Goal: Ask a question

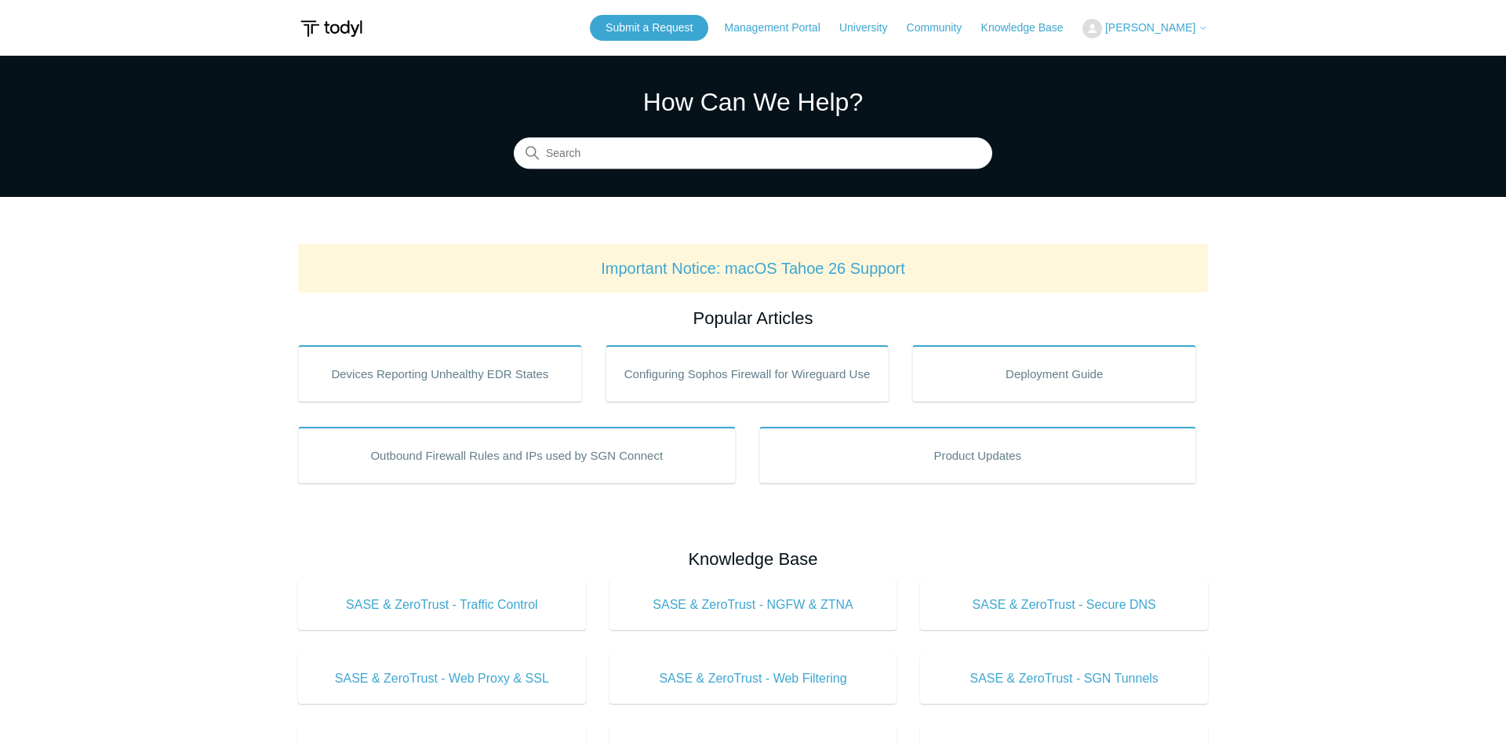
click at [1130, 18] on div "Submit a Request Management Portal University Community Knowledge Base [PERSON_…" at bounding box center [899, 28] width 618 height 26
click at [1145, 37] on button "[PERSON_NAME]" at bounding box center [1146, 29] width 126 height 20
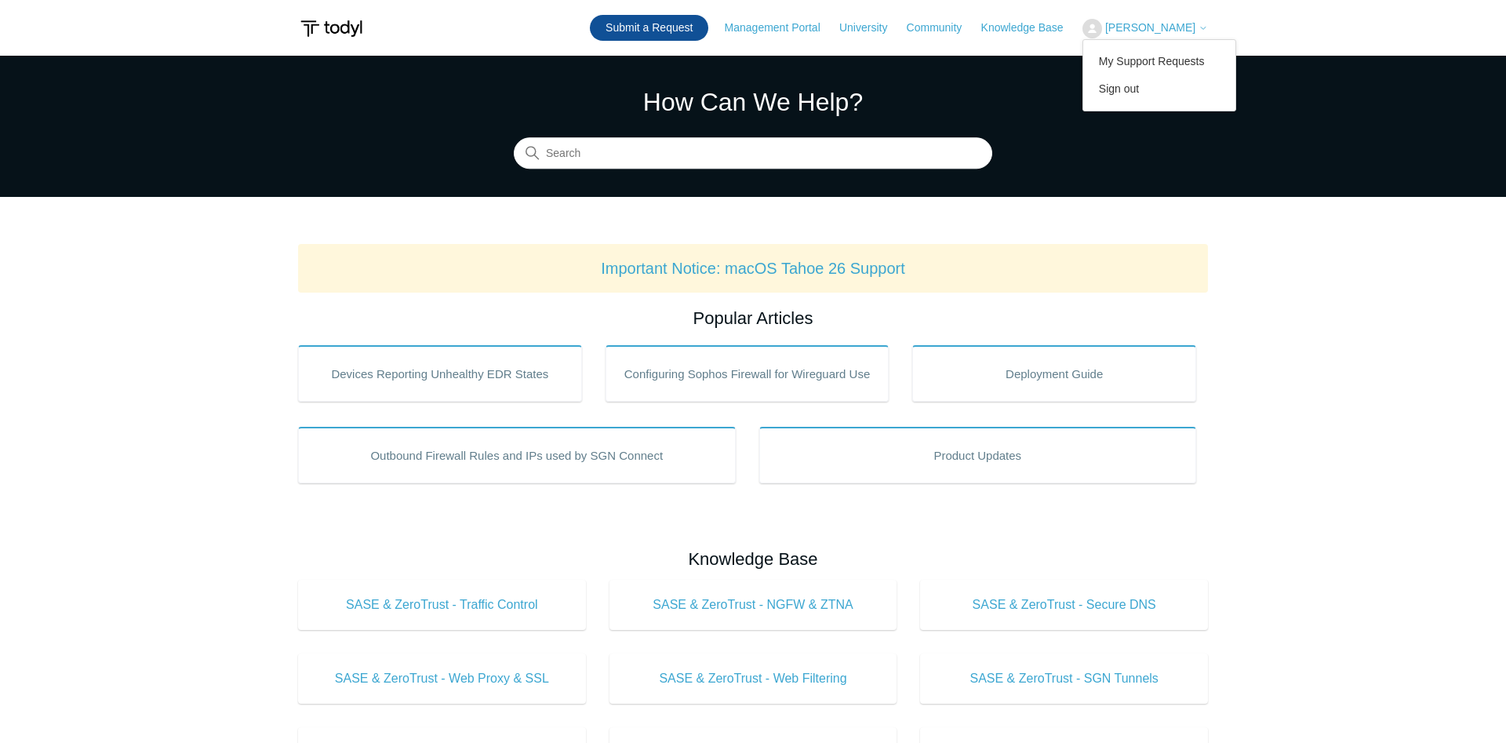
click at [660, 25] on link "Submit a Request" at bounding box center [649, 28] width 118 height 26
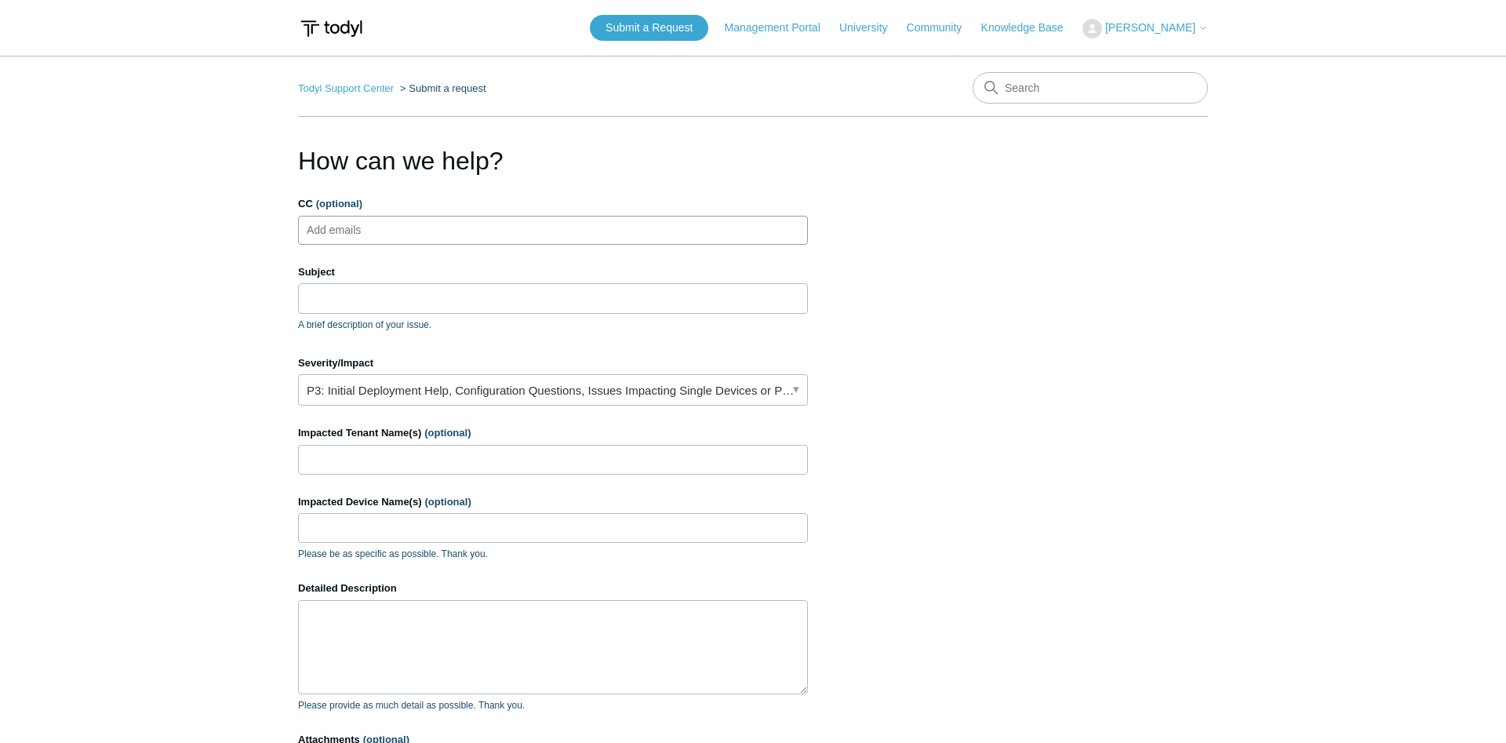
click at [471, 225] on ul "Add emails" at bounding box center [553, 230] width 510 height 29
click at [437, 290] on input "Subject" at bounding box center [553, 298] width 510 height 30
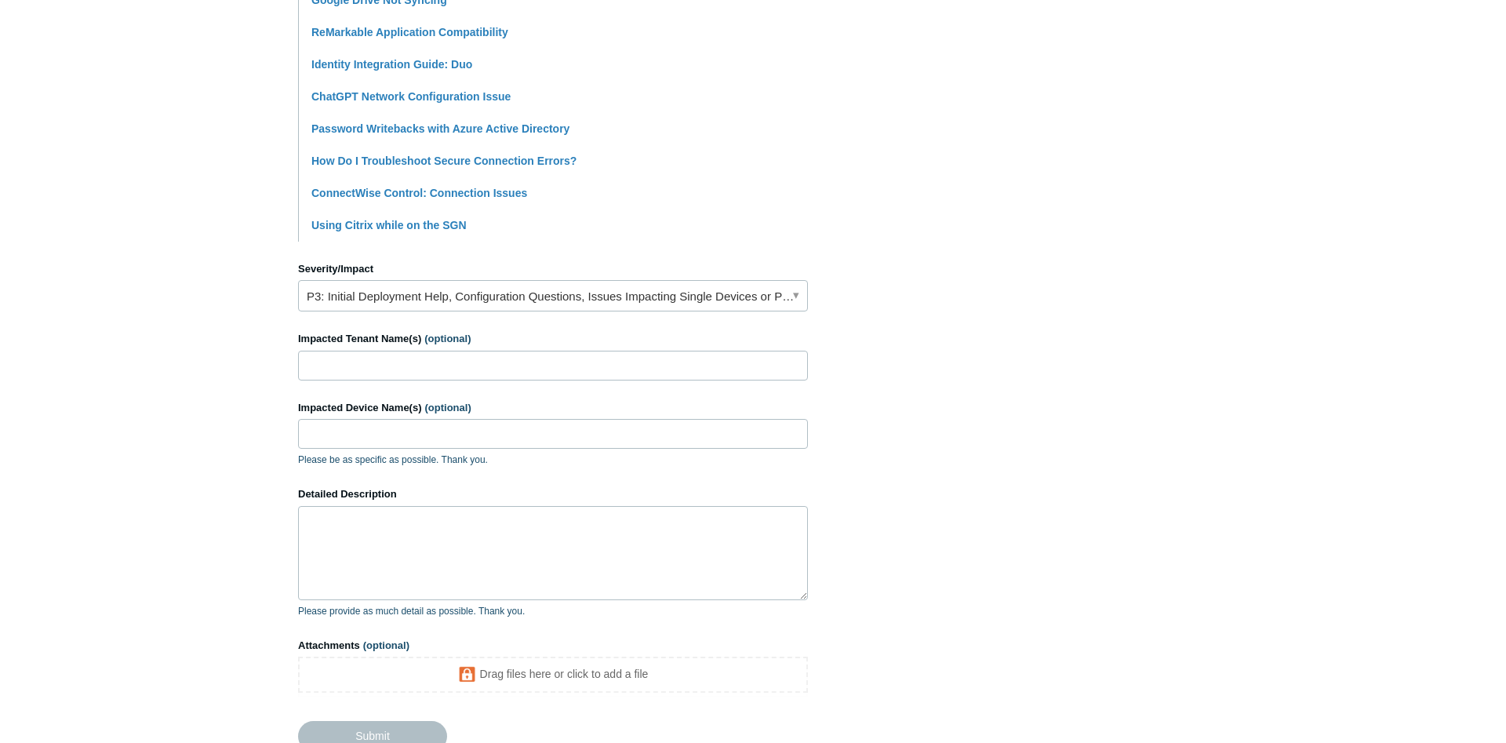
scroll to position [604, 0]
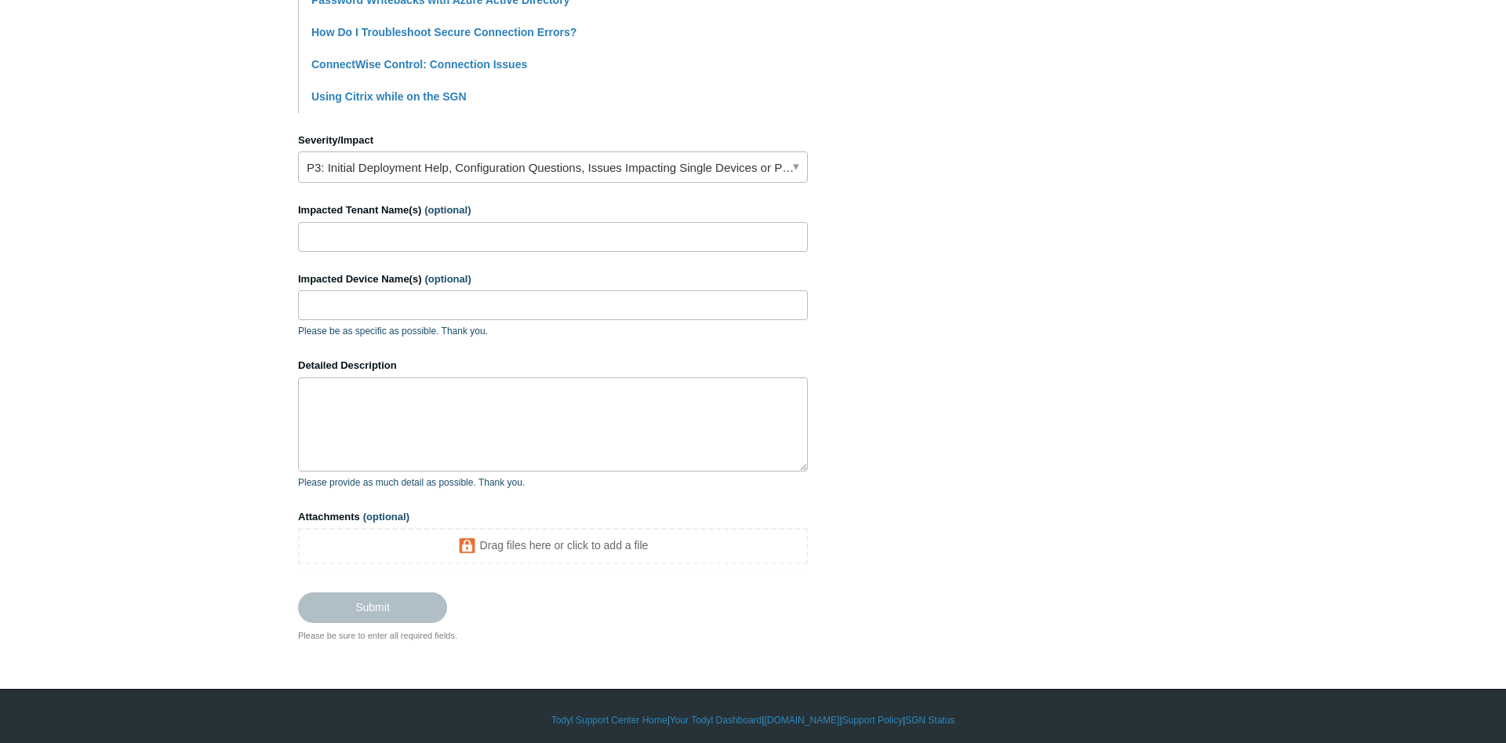
type input "Web menu issue"
click at [414, 239] on input "Impacted Tenant Name(s) (optional)" at bounding box center [553, 237] width 510 height 30
click at [411, 397] on textarea "Detailed Description" at bounding box center [553, 424] width 510 height 94
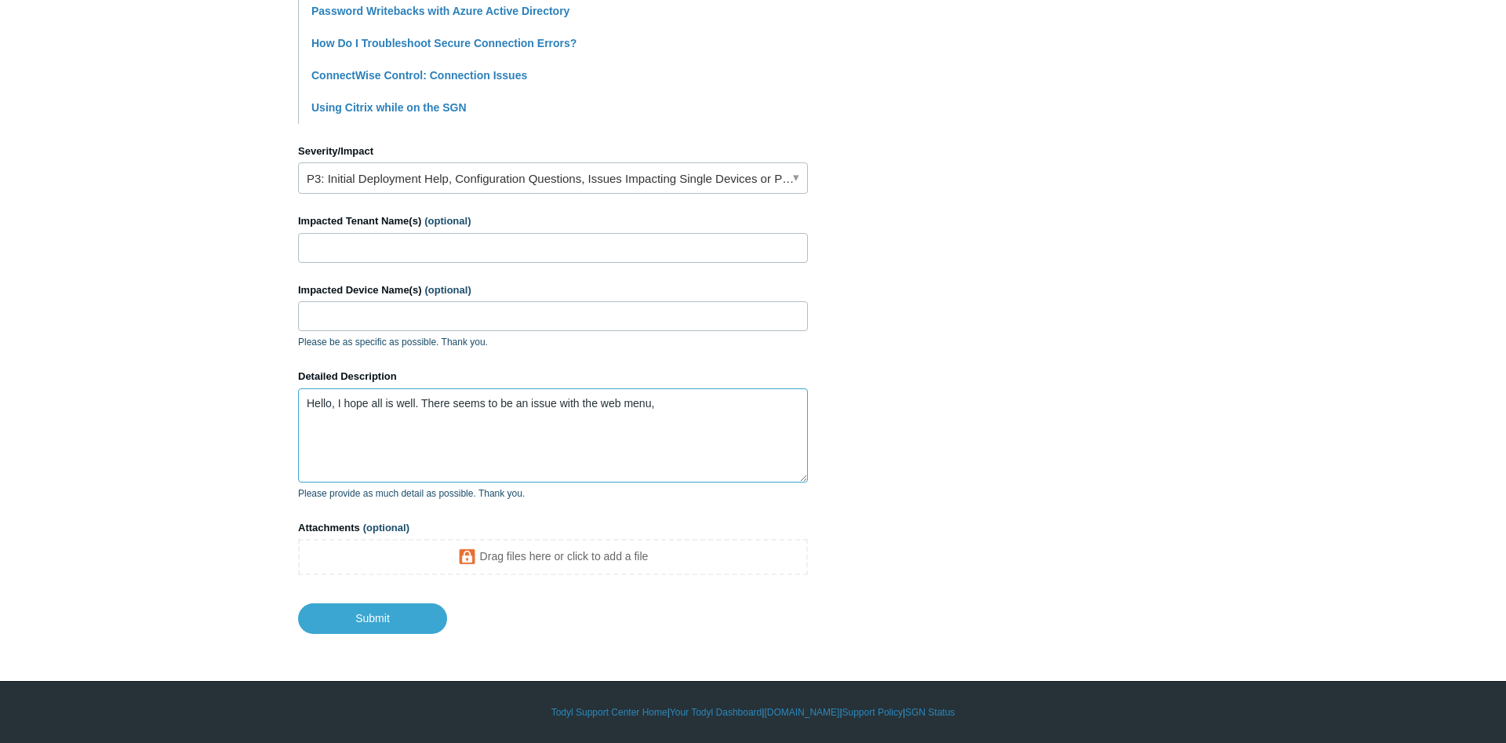
type textarea "Hello, I hope all is well. There seems to be an issue with the web menu,"
